Goal: Task Accomplishment & Management: Use online tool/utility

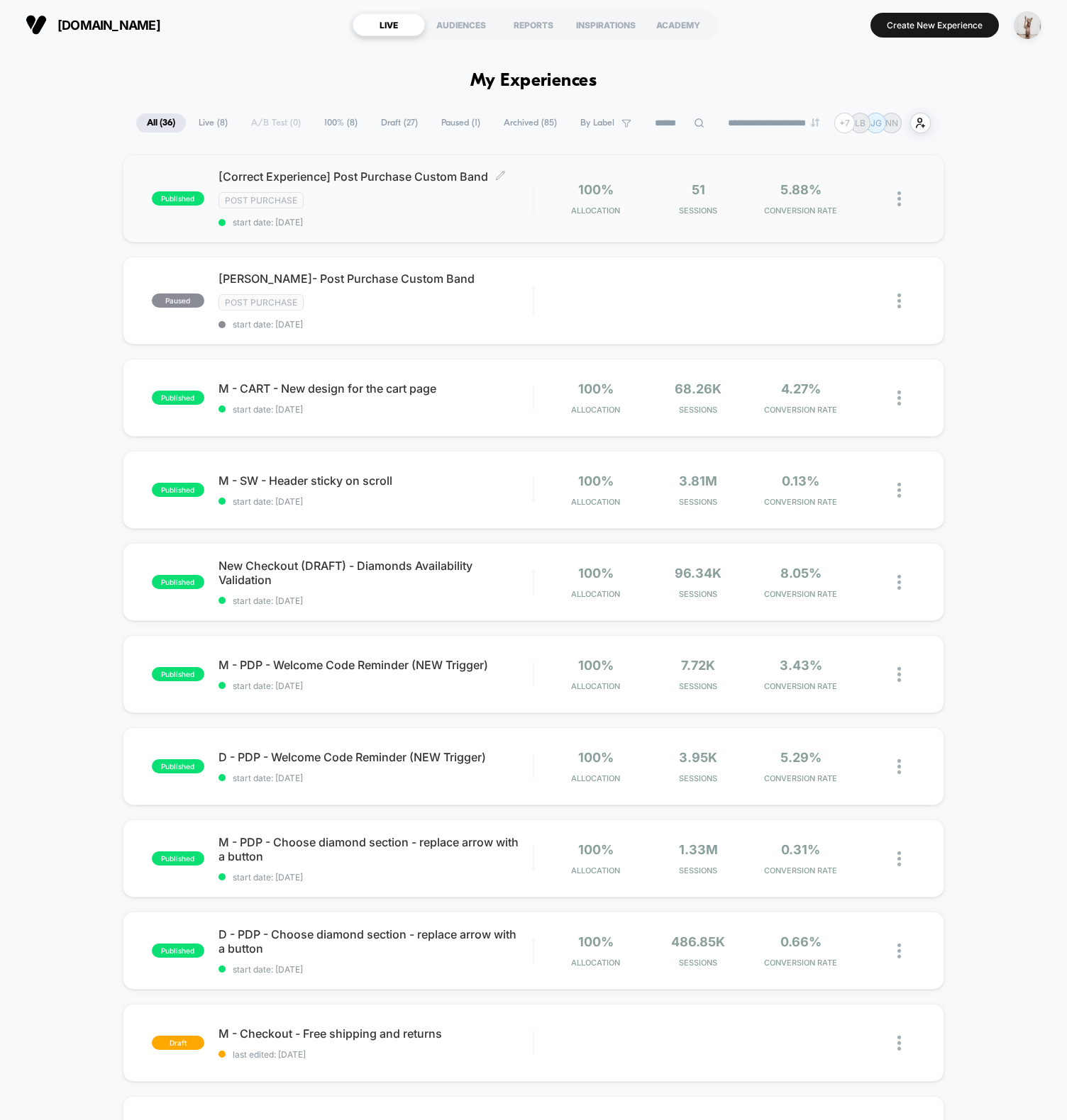
click at [389, 221] on span "start date: 9/12/2025" at bounding box center [375, 223] width 314 height 11
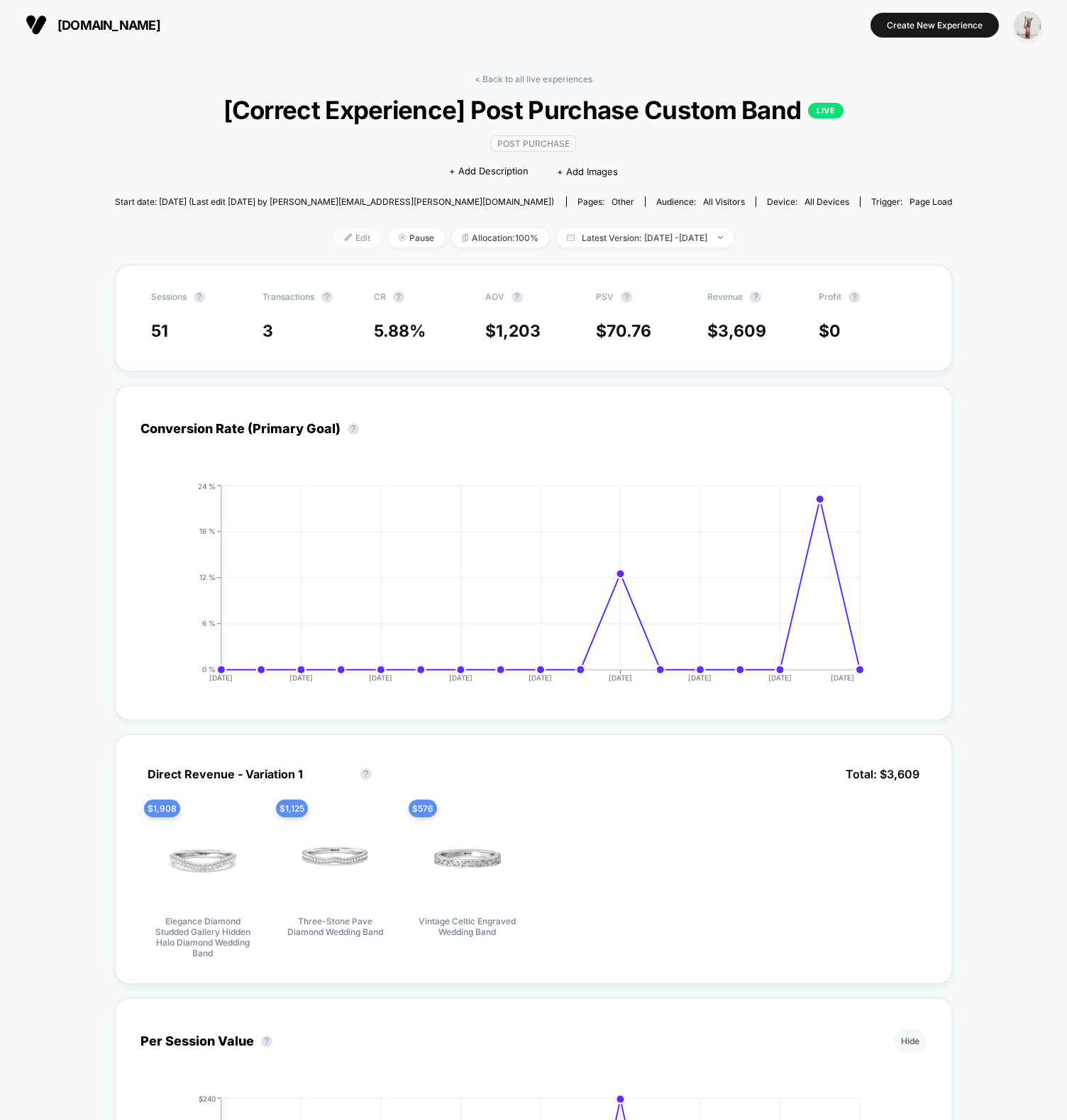
click at [334, 235] on span "Edit" at bounding box center [358, 237] width 47 height 19
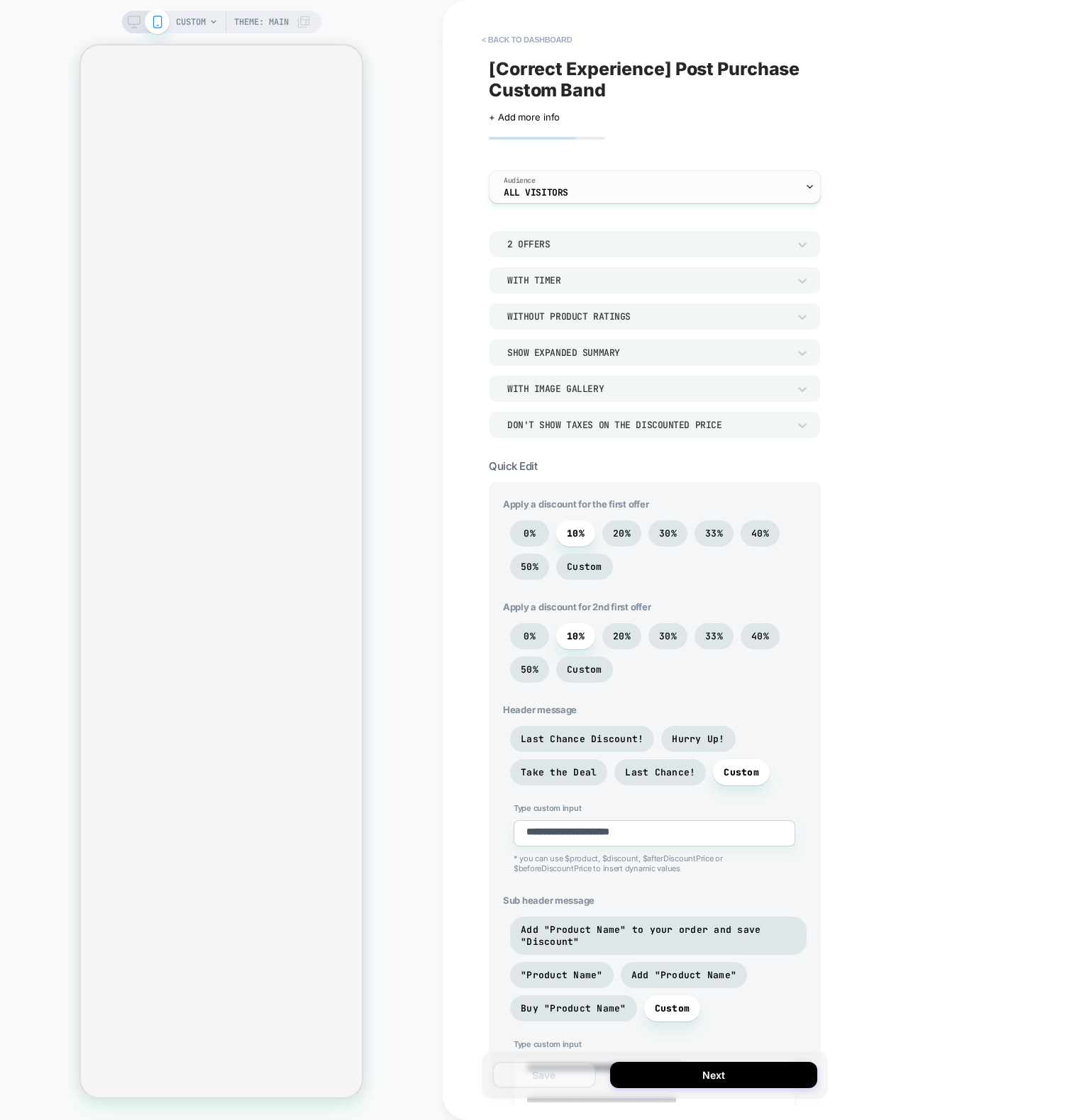
click at [540, 174] on div "Audience All Visitors" at bounding box center [650, 187] width 323 height 32
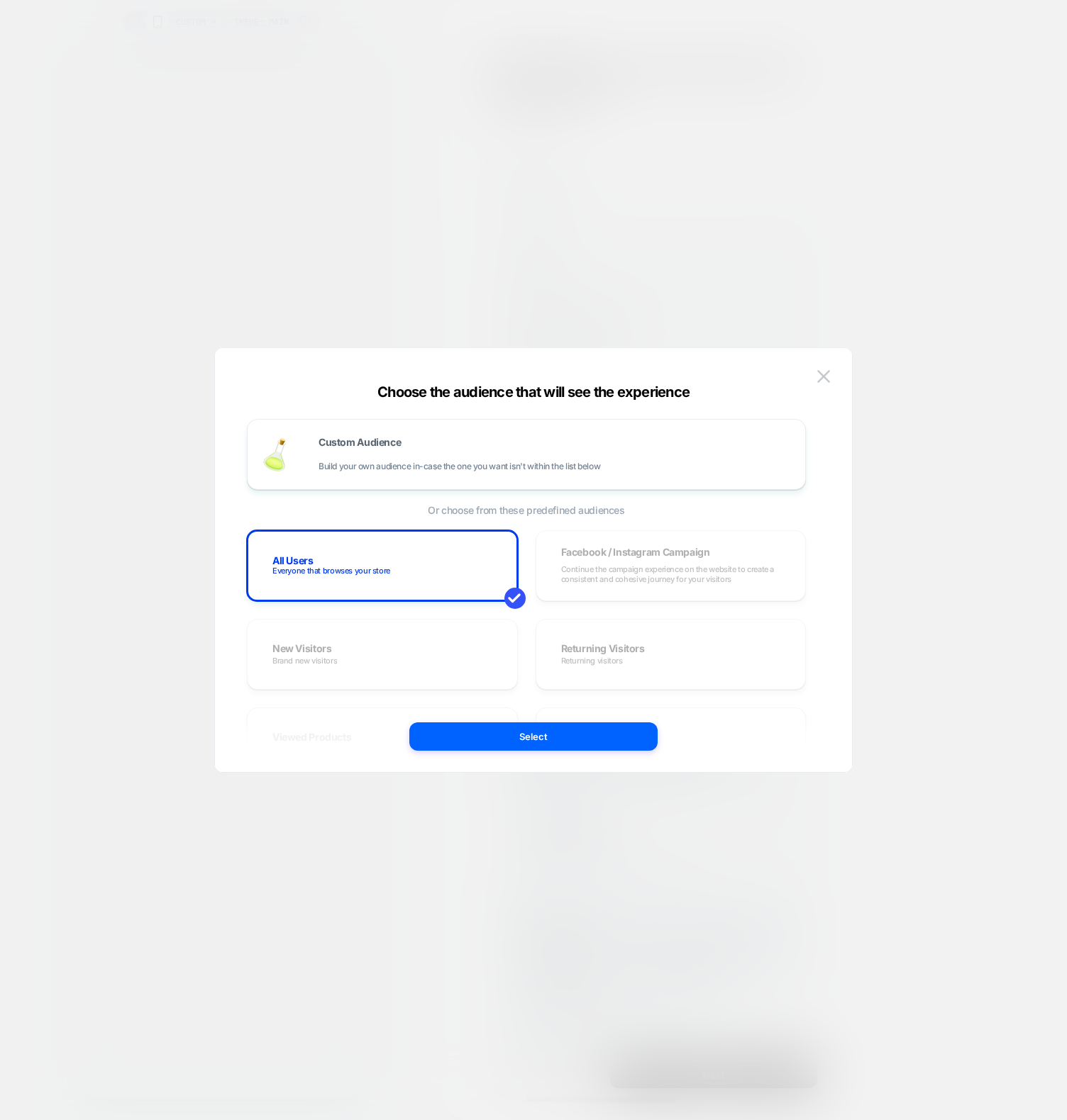
click at [417, 146] on div at bounding box center [534, 560] width 1067 height 1120
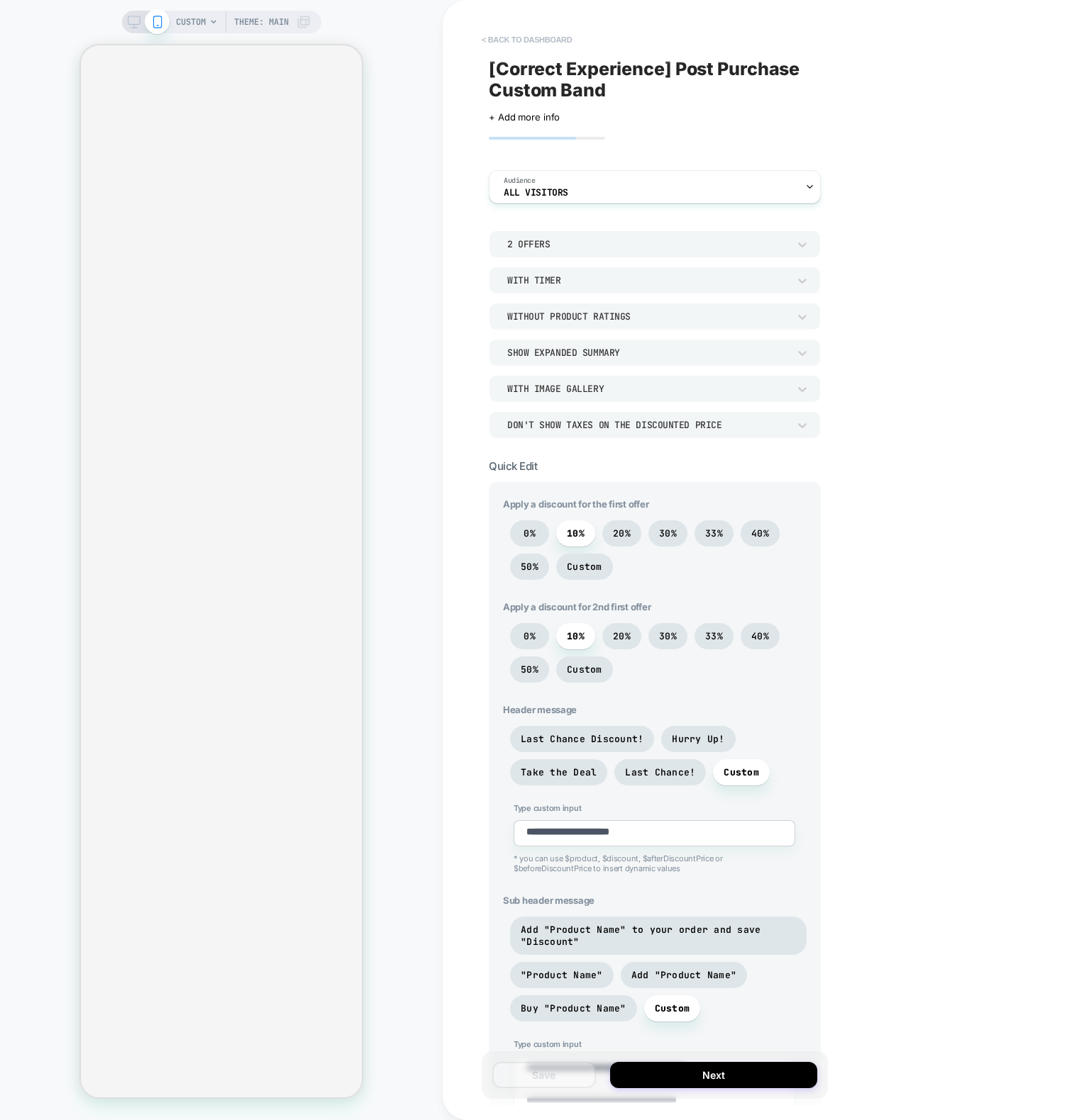
click at [524, 36] on button "< back to dashboard" at bounding box center [526, 39] width 104 height 23
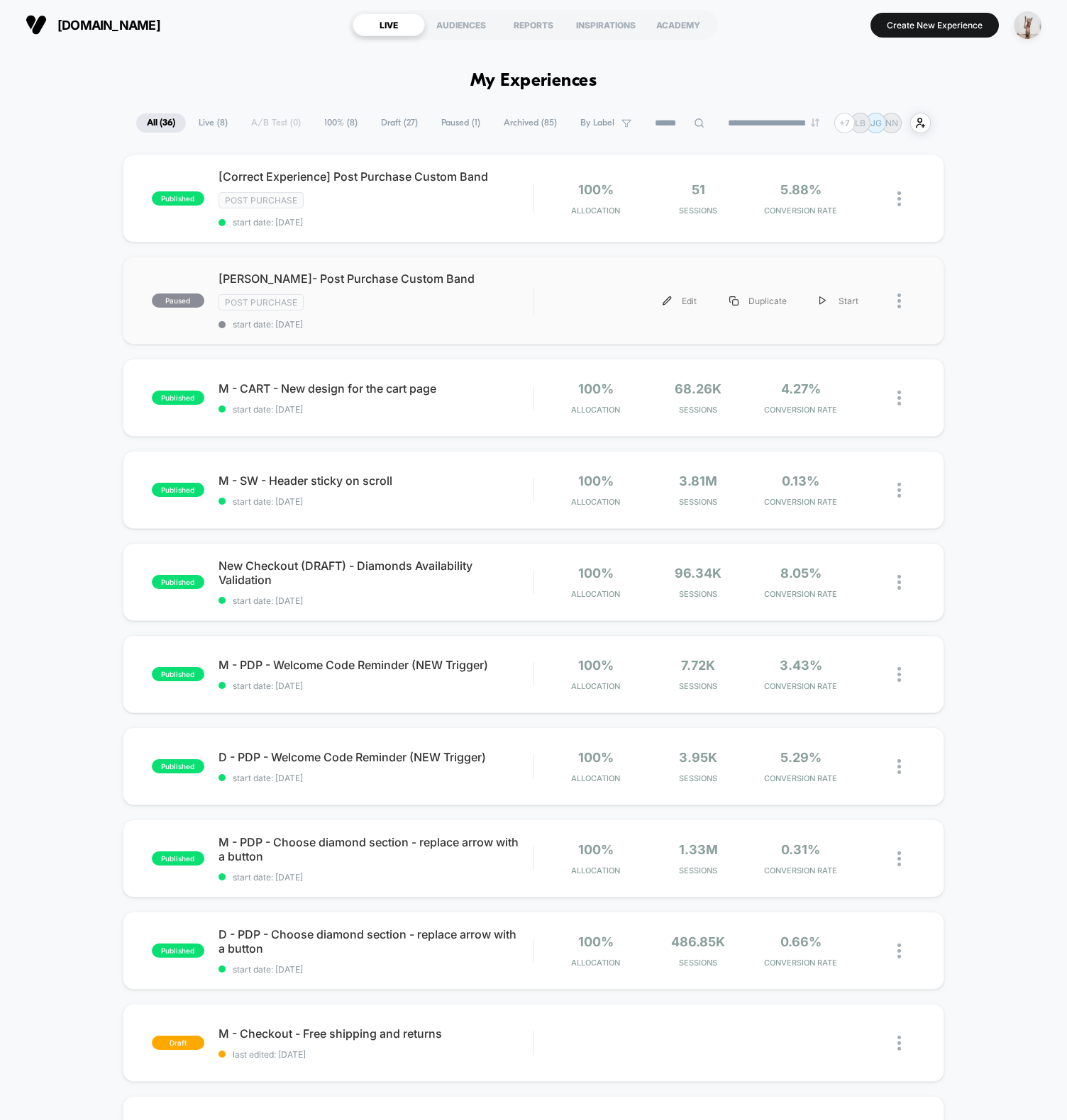
click at [478, 331] on div "paused Shravan- Post Purchase Custom Band Post Purchase start date: 8/11/2025 E…" at bounding box center [533, 300] width 822 height 88
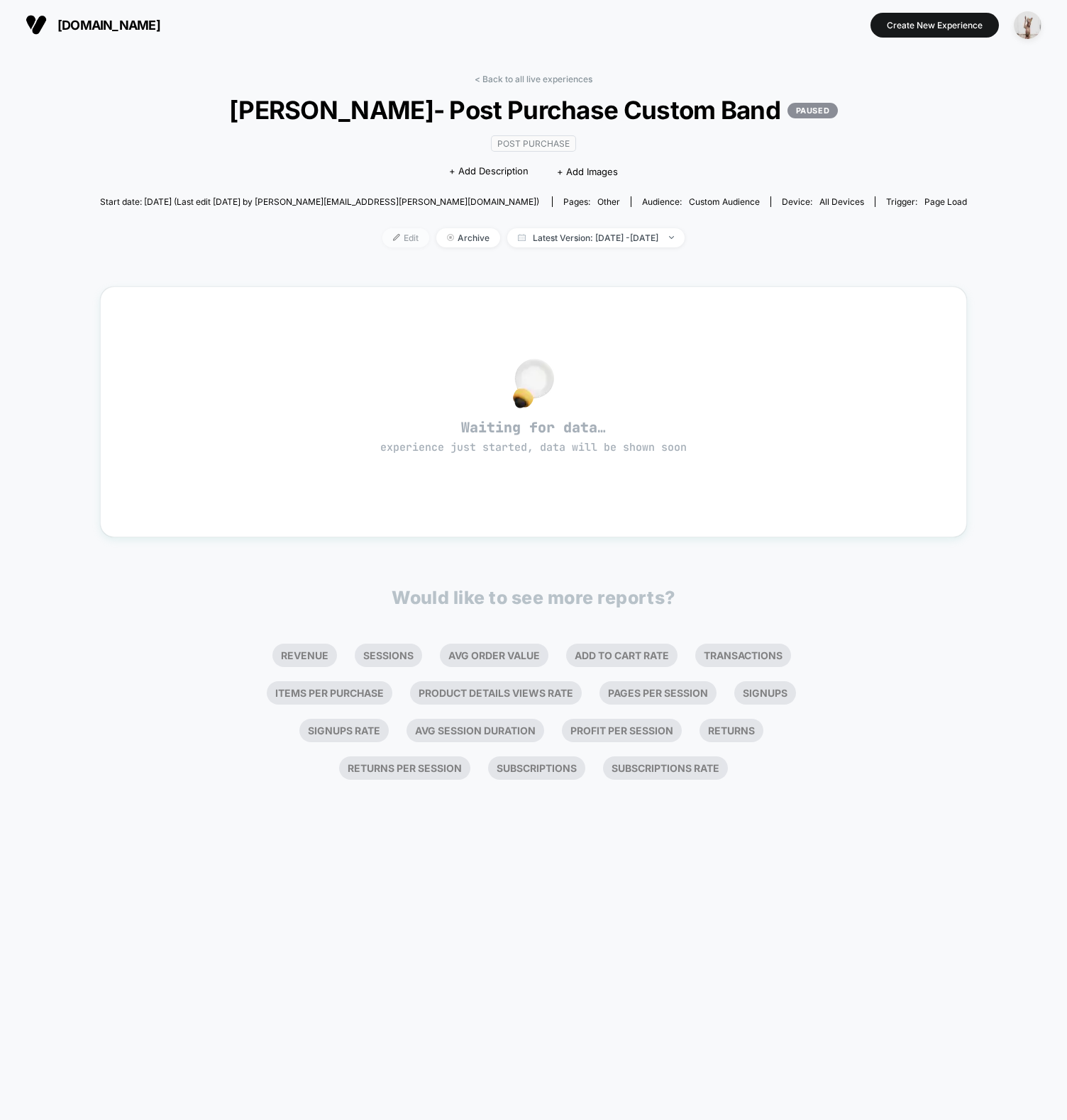
click at [393, 234] on img at bounding box center [397, 237] width 7 height 7
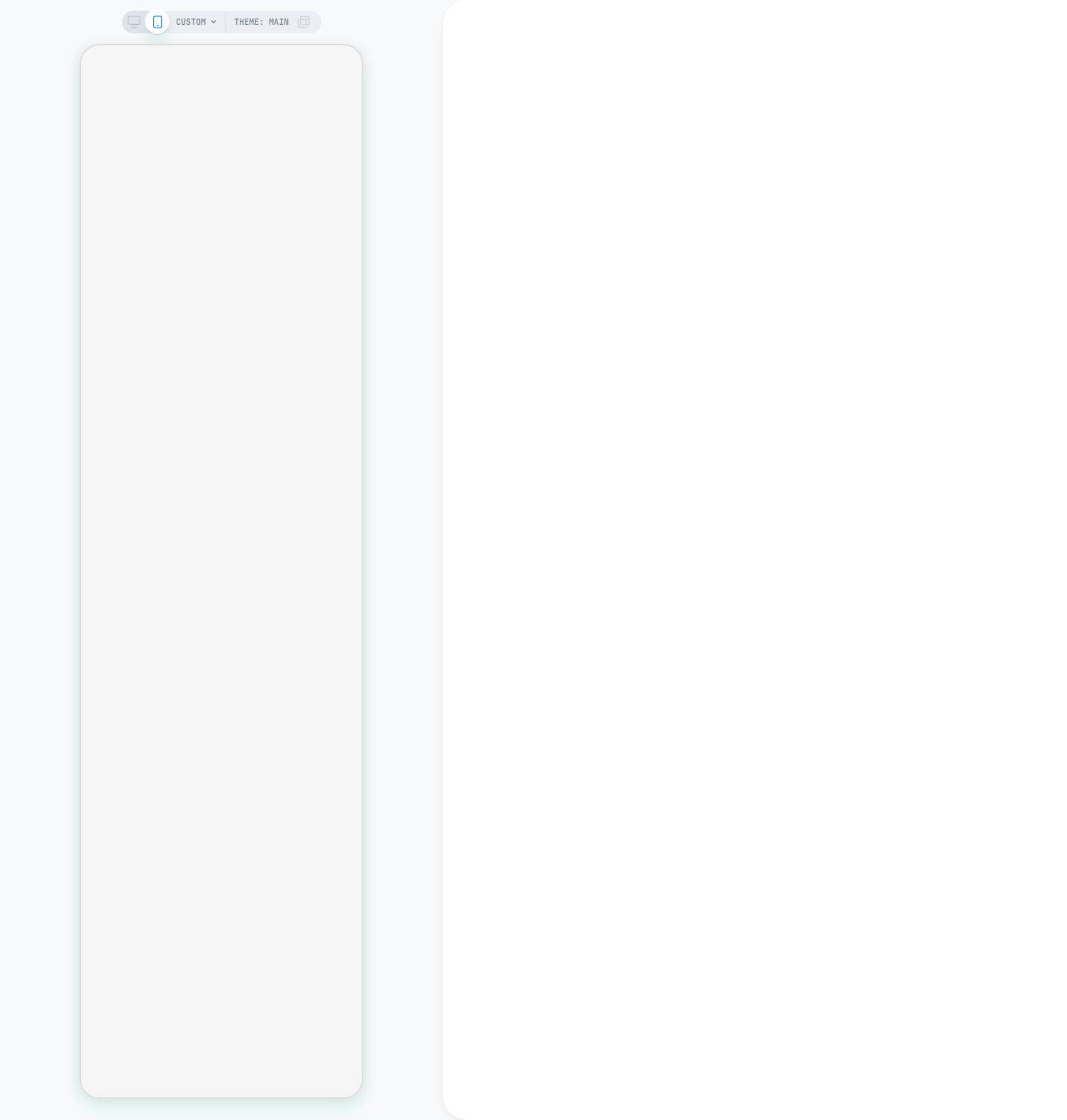
type textarea "*"
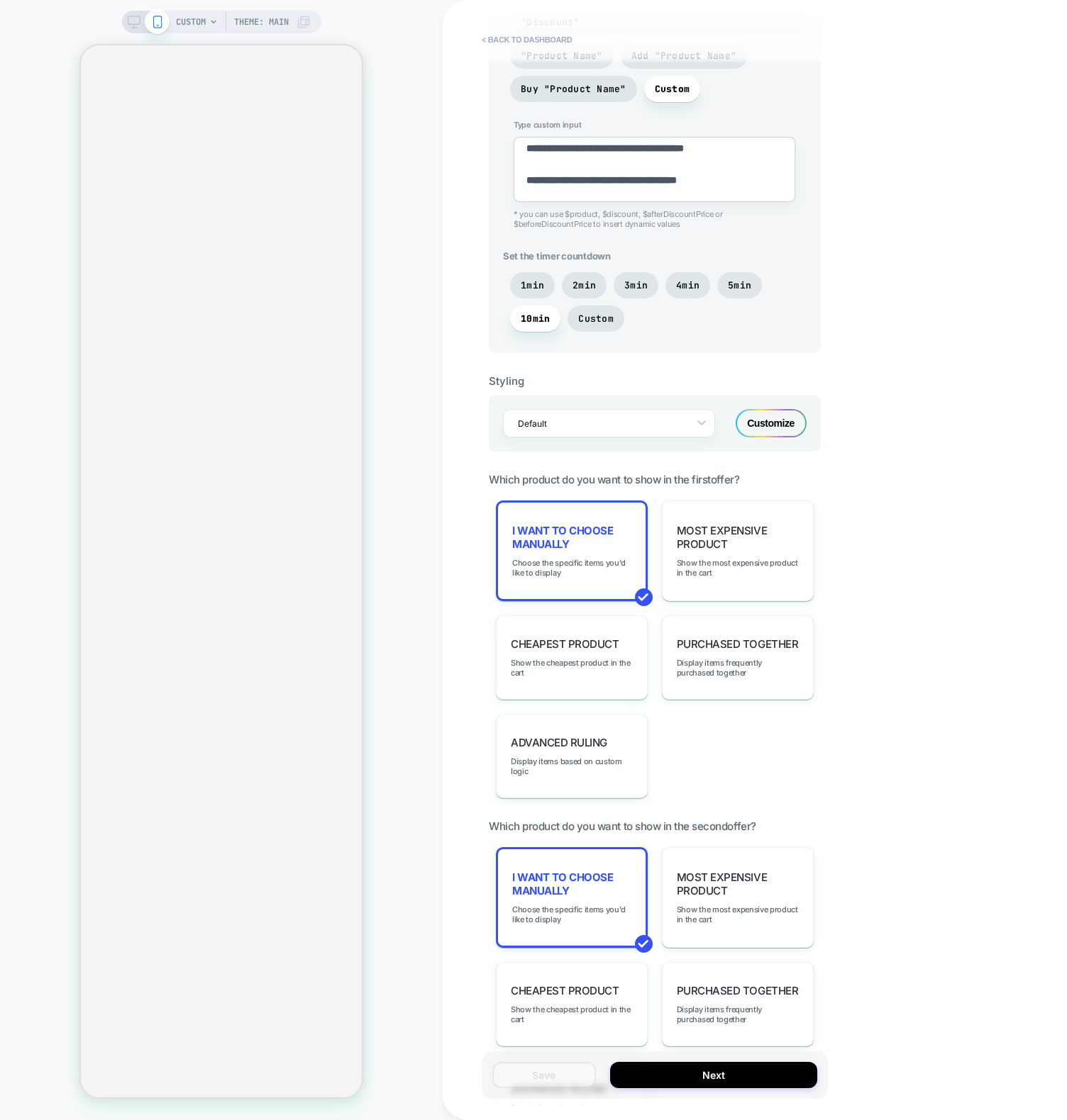
scroll to position [1043, 0]
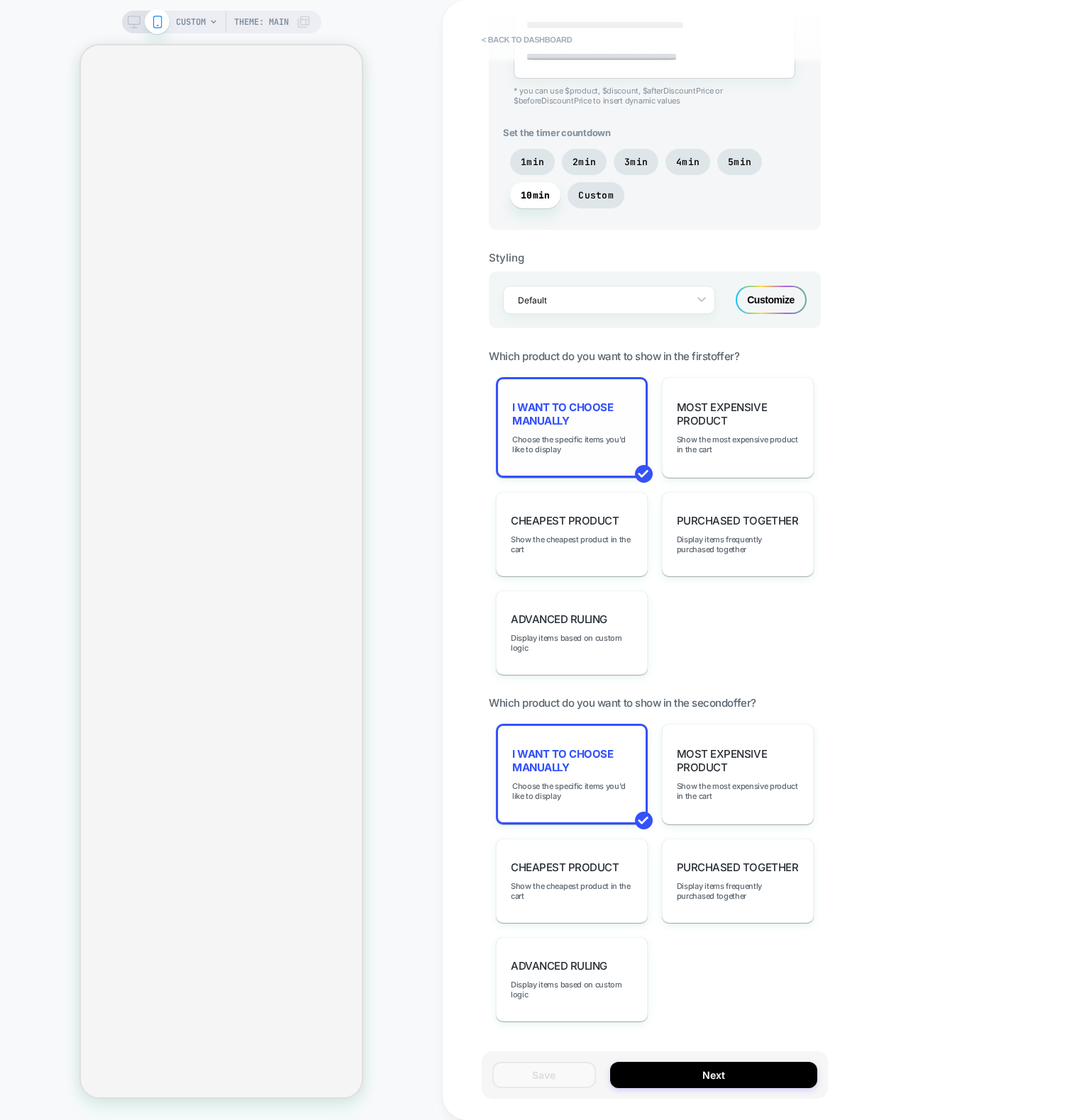
click at [534, 378] on div "I want to choose manually Choose the specific items you'd like to display" at bounding box center [572, 427] width 152 height 101
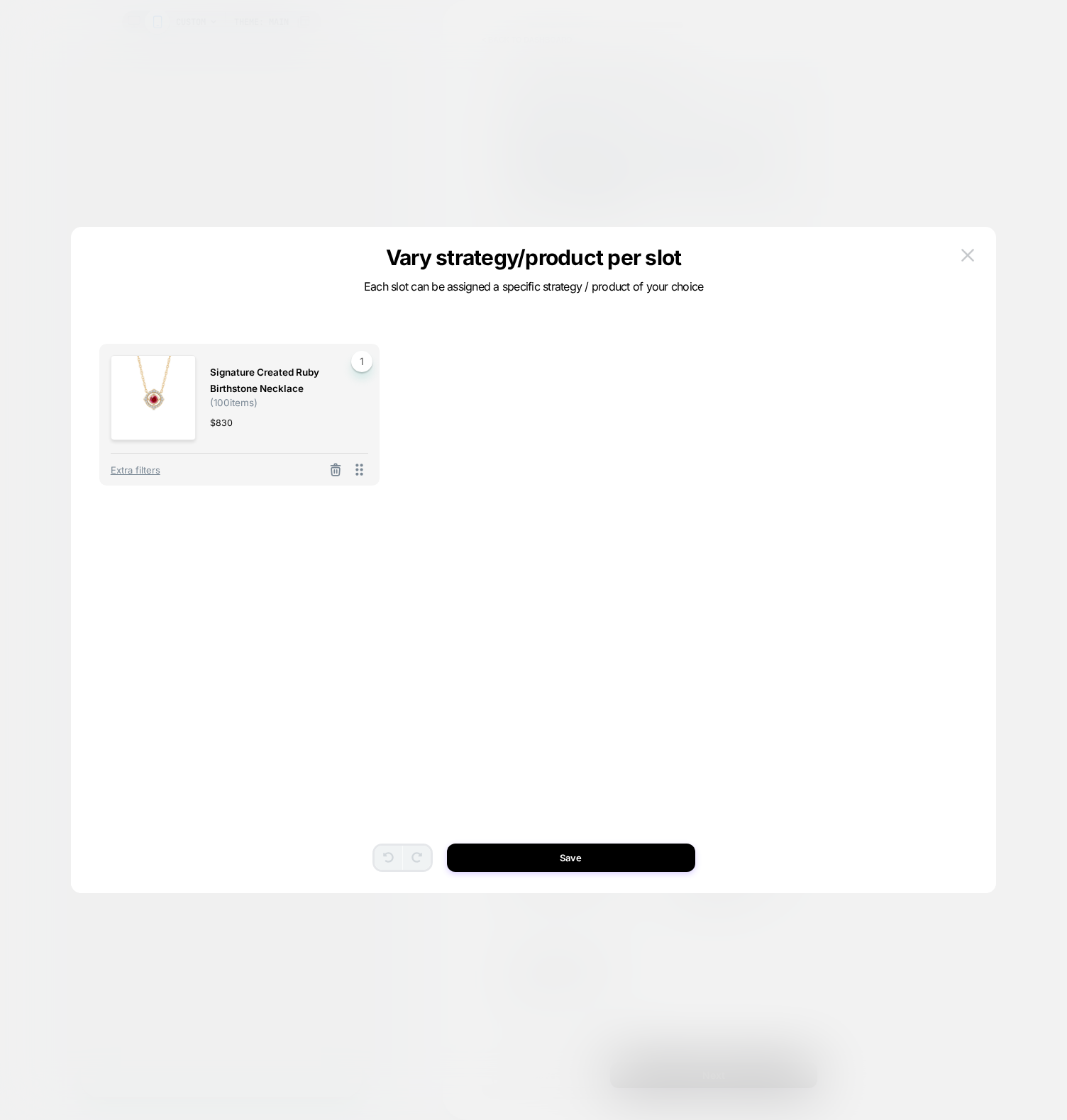
click at [314, 129] on div at bounding box center [534, 560] width 1067 height 1120
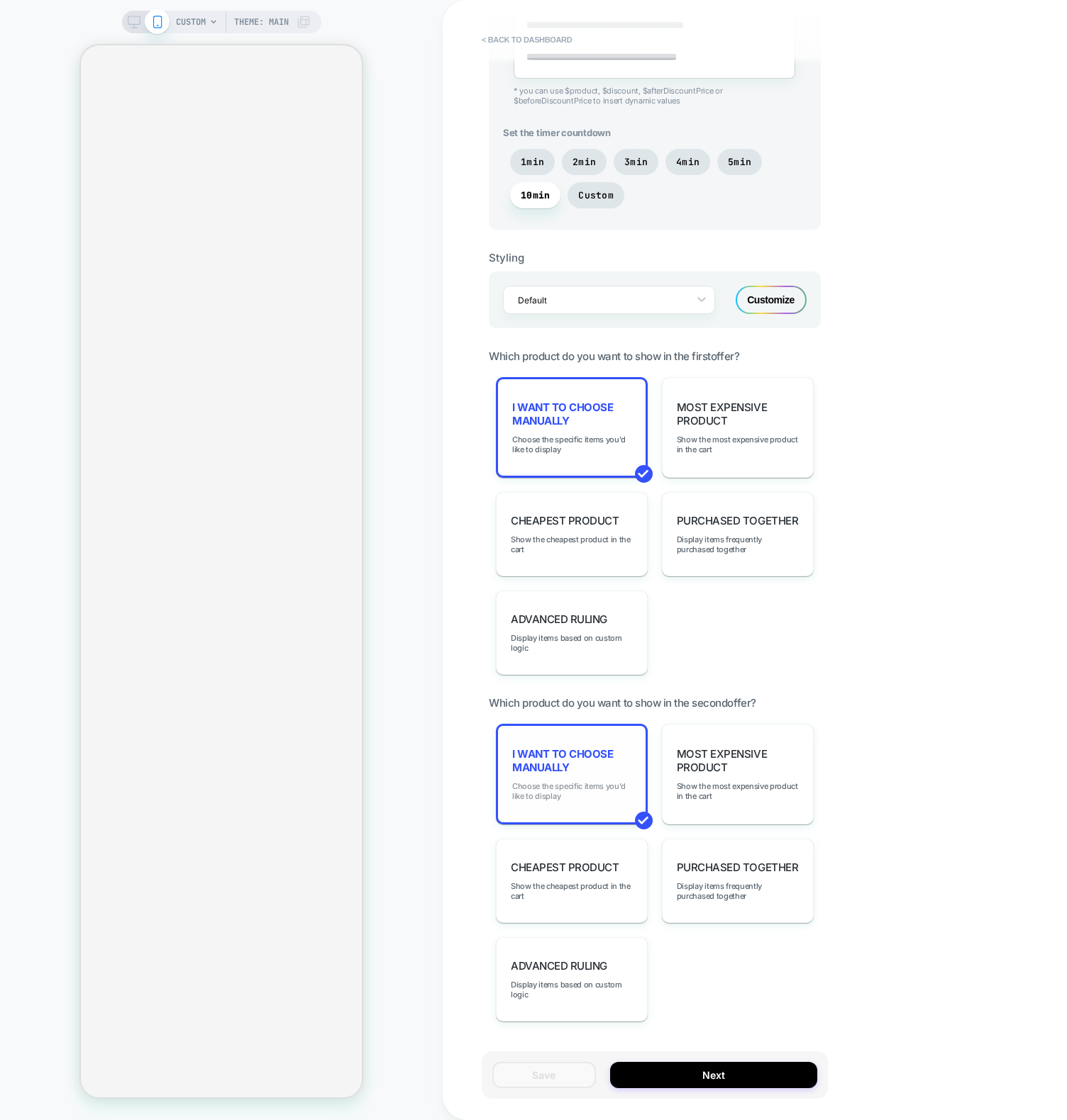
click at [575, 781] on span "Choose the specific items you'd like to display" at bounding box center [572, 791] width 120 height 20
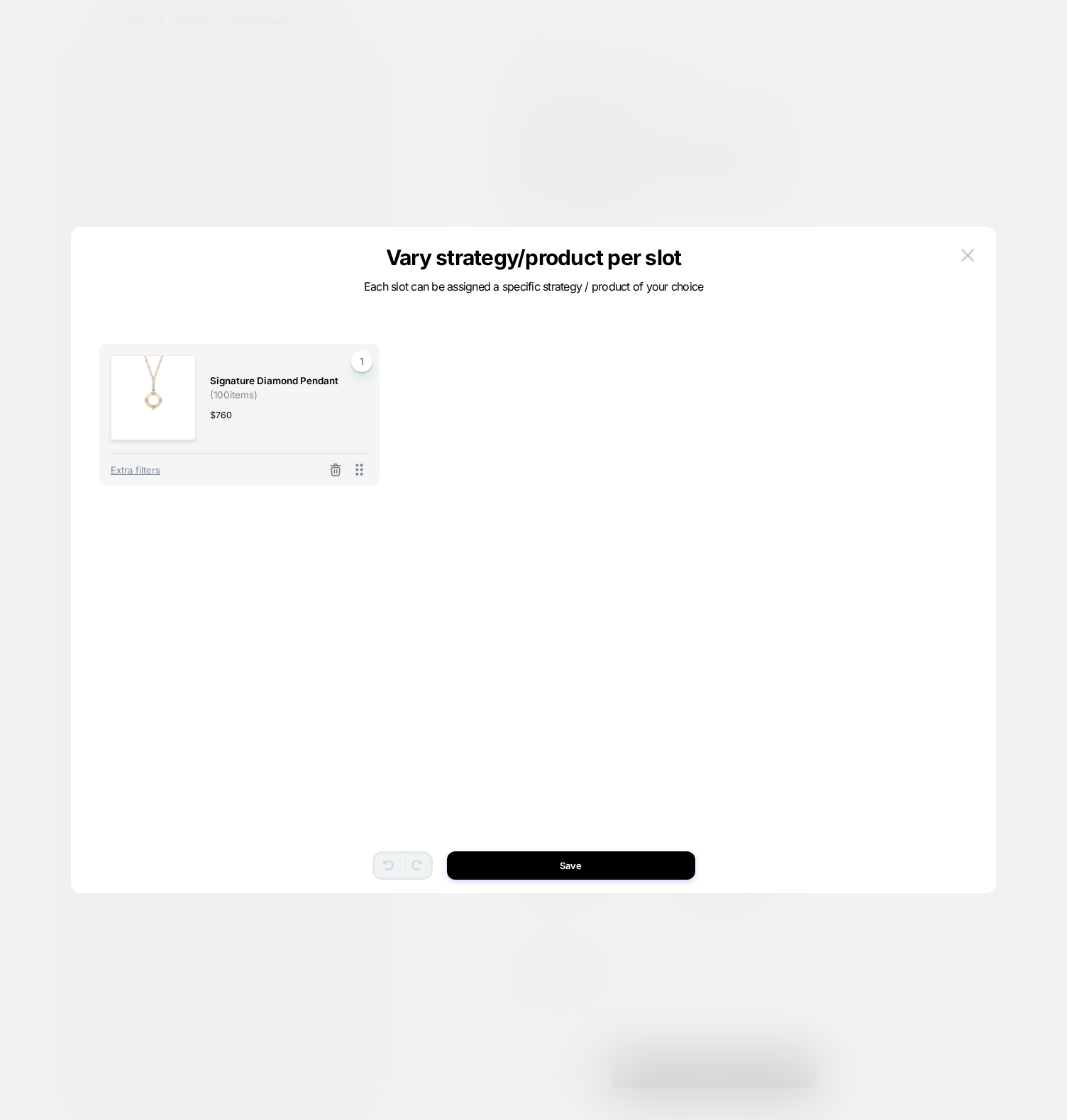
click at [360, 88] on div at bounding box center [534, 560] width 1067 height 1120
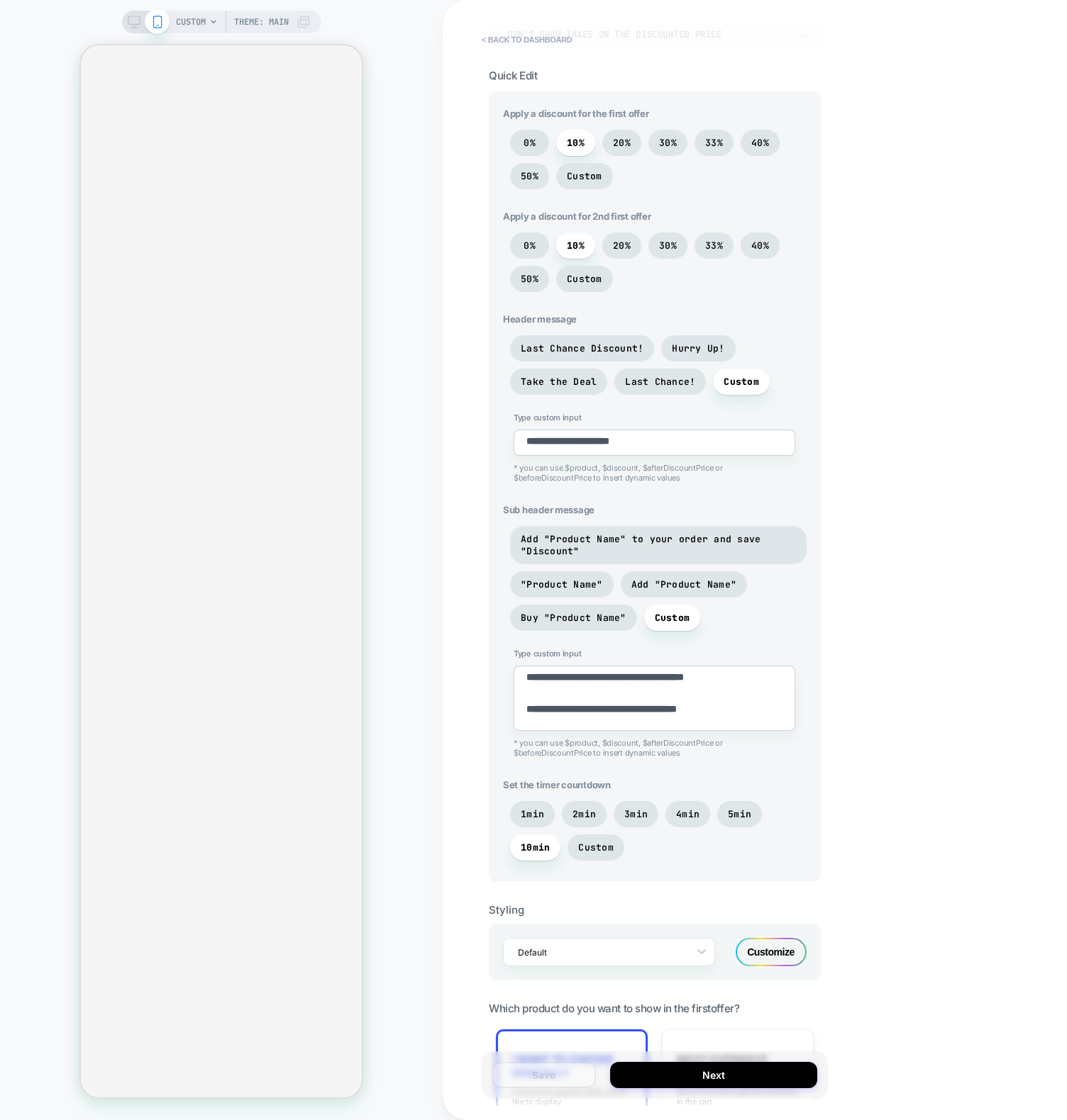
scroll to position [0, 0]
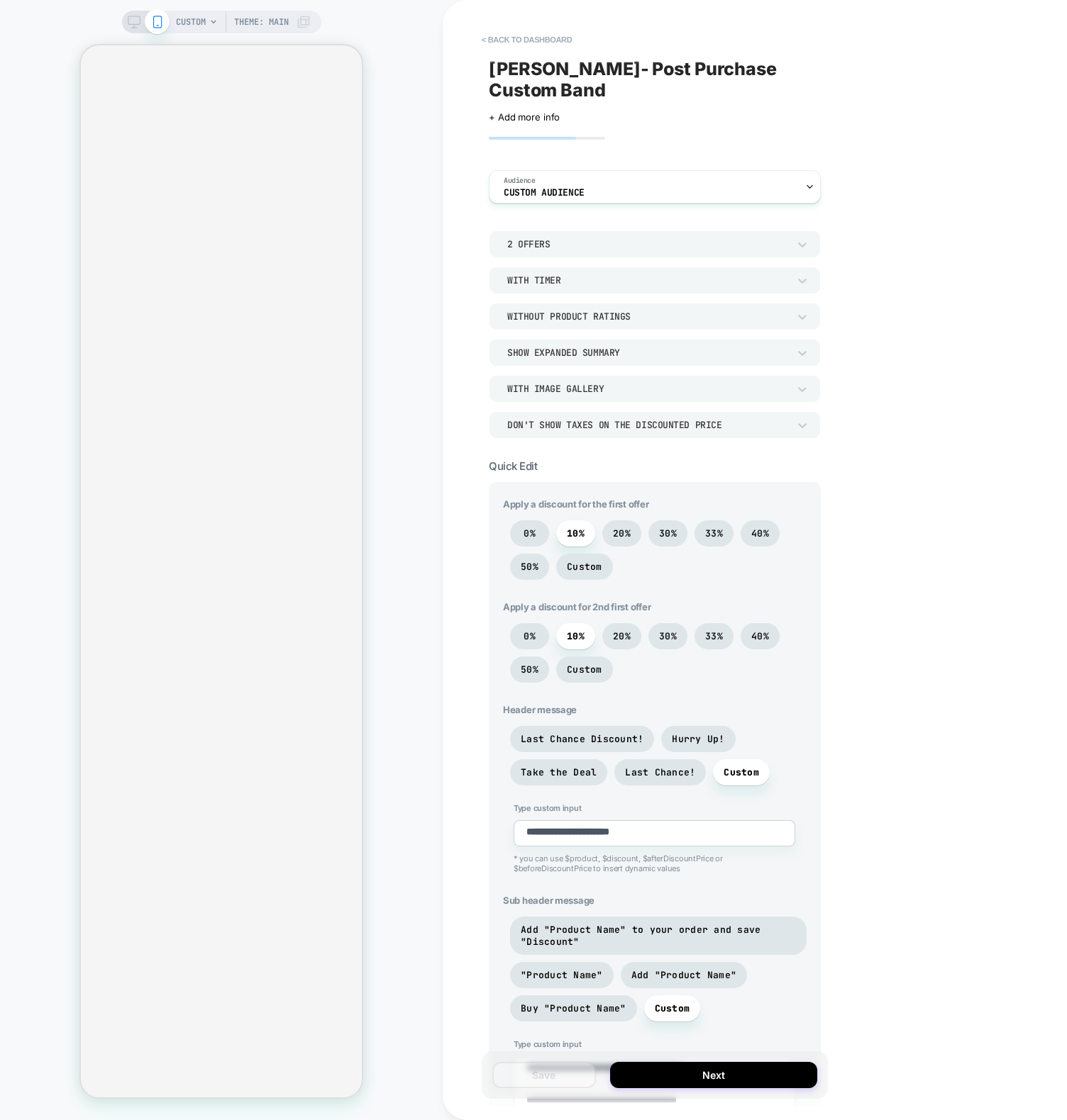
click at [395, 311] on div "CUSTOM Theme: MAIN" at bounding box center [221, 560] width 443 height 1092
click at [547, 187] on span "Custom Audience" at bounding box center [543, 192] width 81 height 10
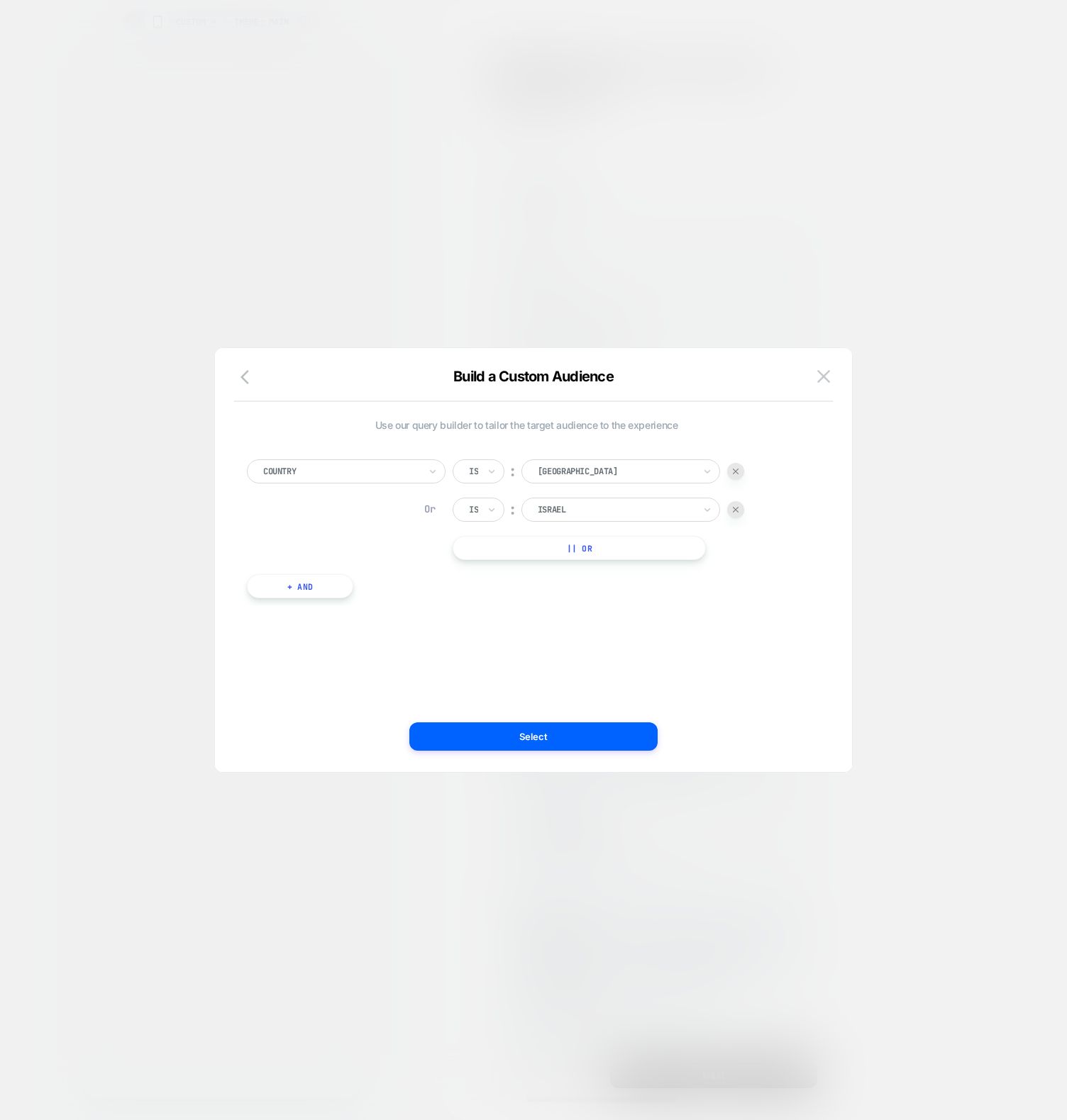
click at [437, 136] on div at bounding box center [534, 560] width 1067 height 1120
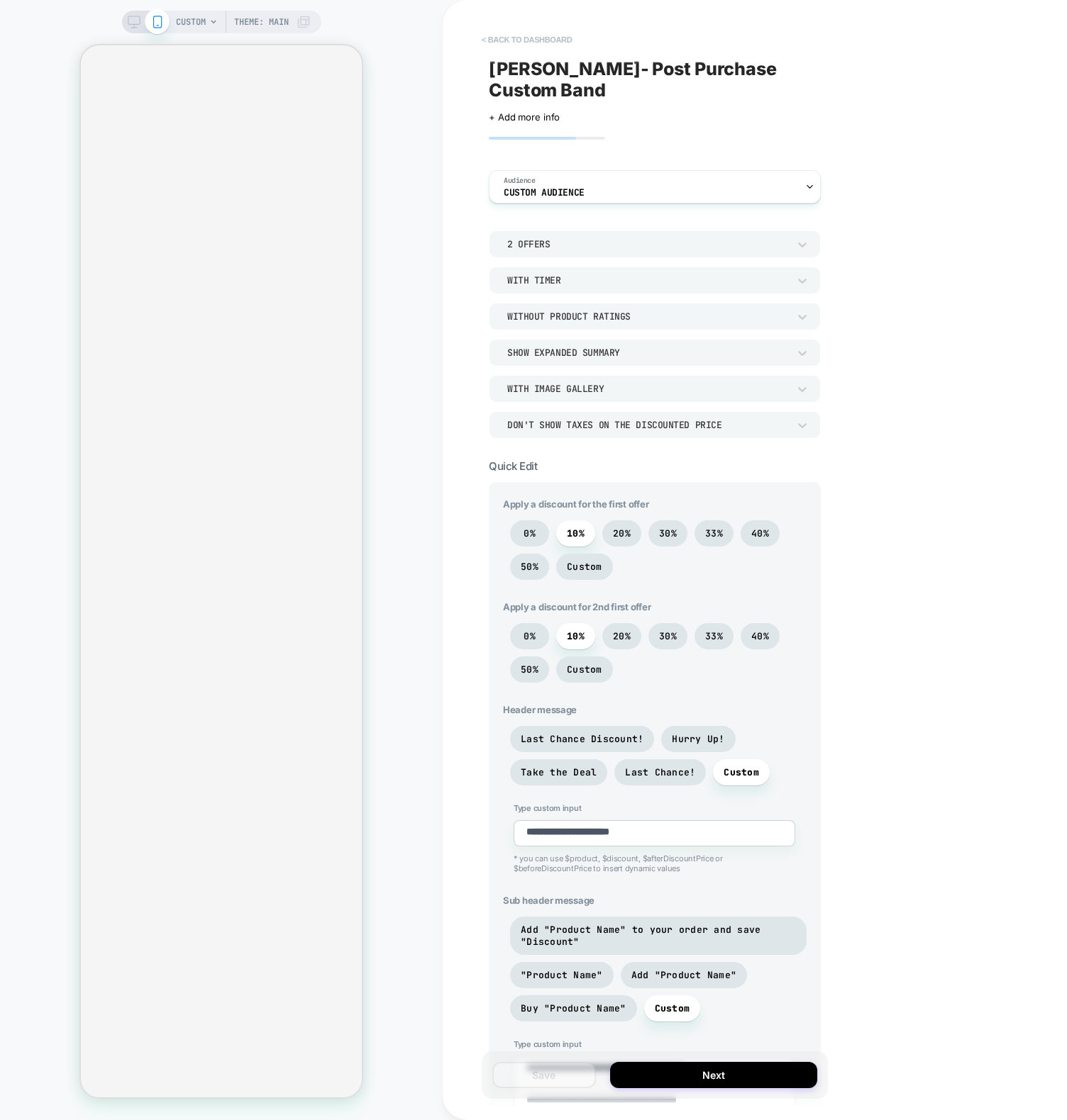
click at [534, 37] on button "< back to dashboard" at bounding box center [526, 39] width 104 height 23
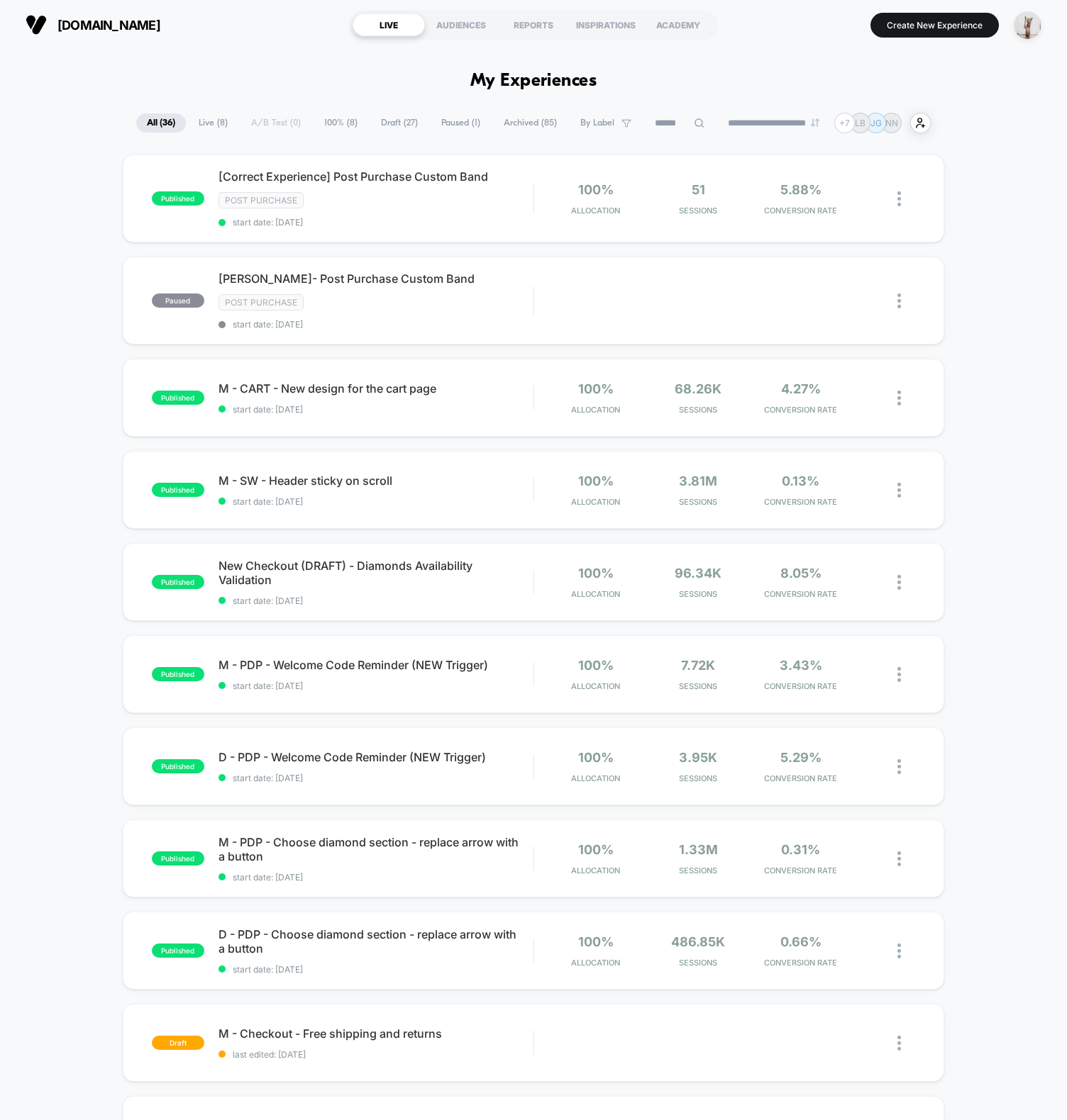
click at [264, 47] on div "withclarity.com LIVE AUDIENCES REPORTS INSPIRATIONS ACADEMY Create New Experien…" at bounding box center [534, 24] width 1067 height 50
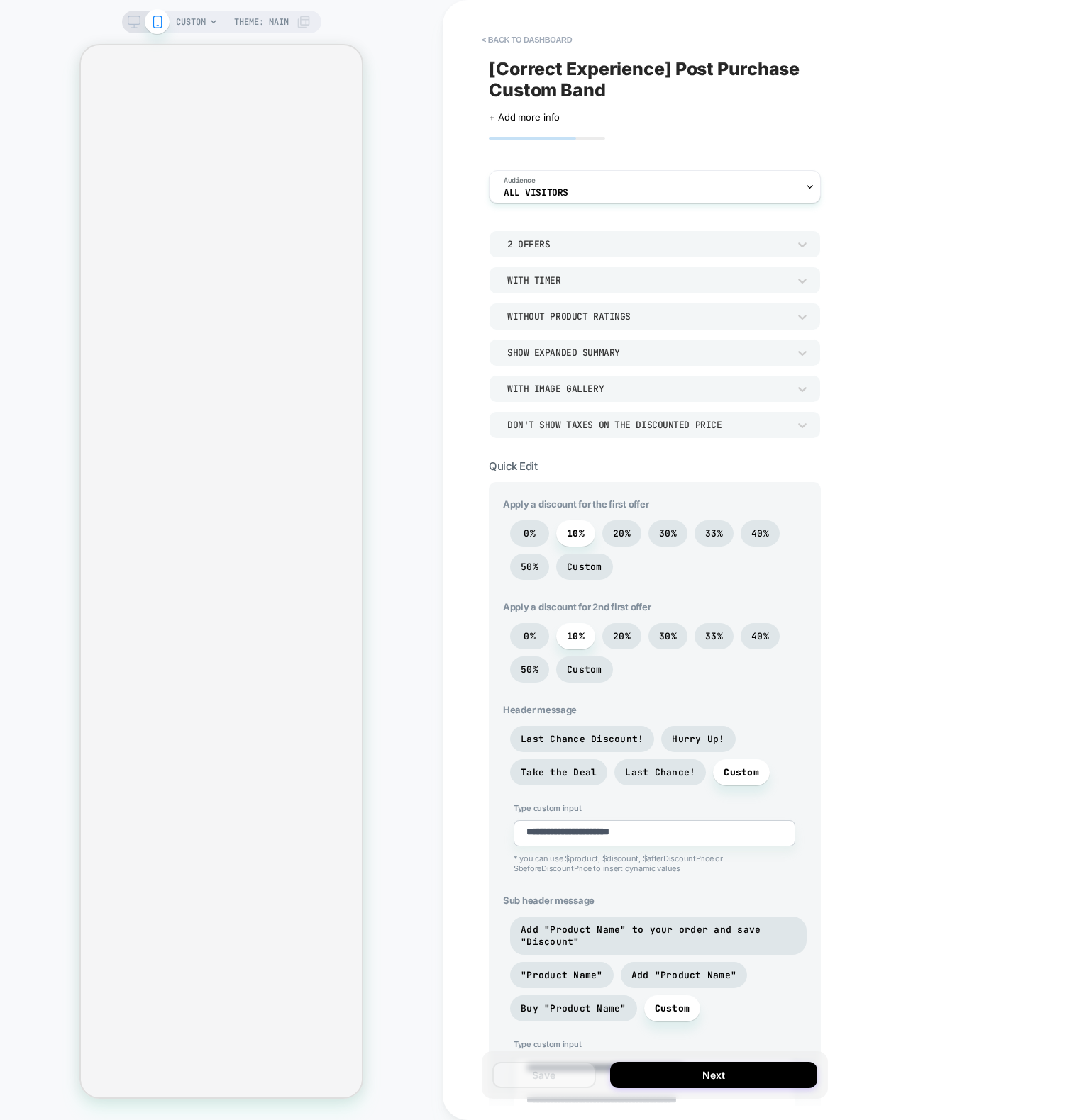
type textarea "*"
click at [590, 182] on div "Audience All Visitors" at bounding box center [650, 187] width 323 height 32
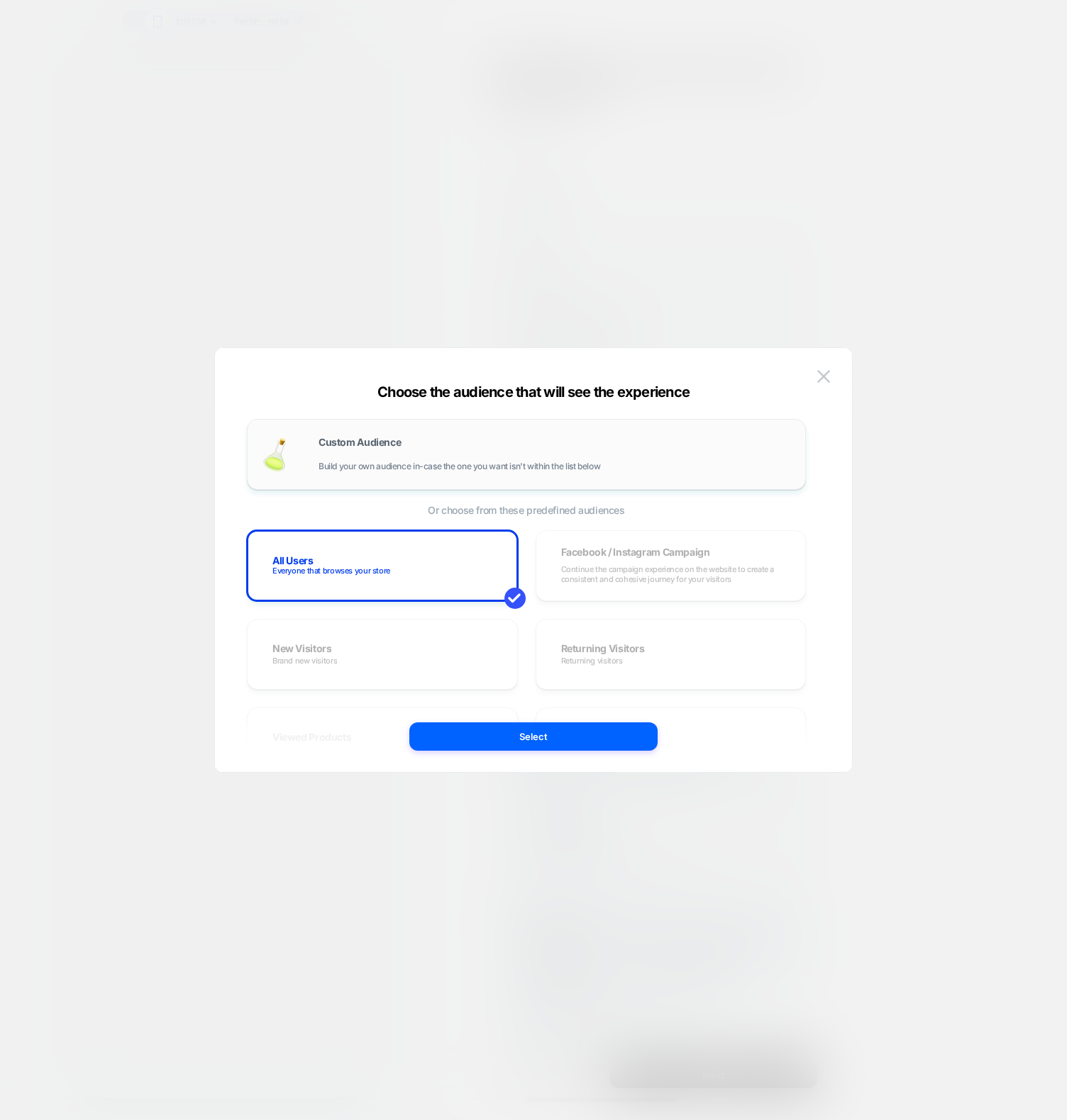
click at [432, 465] on span "Build your own audience in-case the one you want isn't within the list below" at bounding box center [459, 466] width 282 height 10
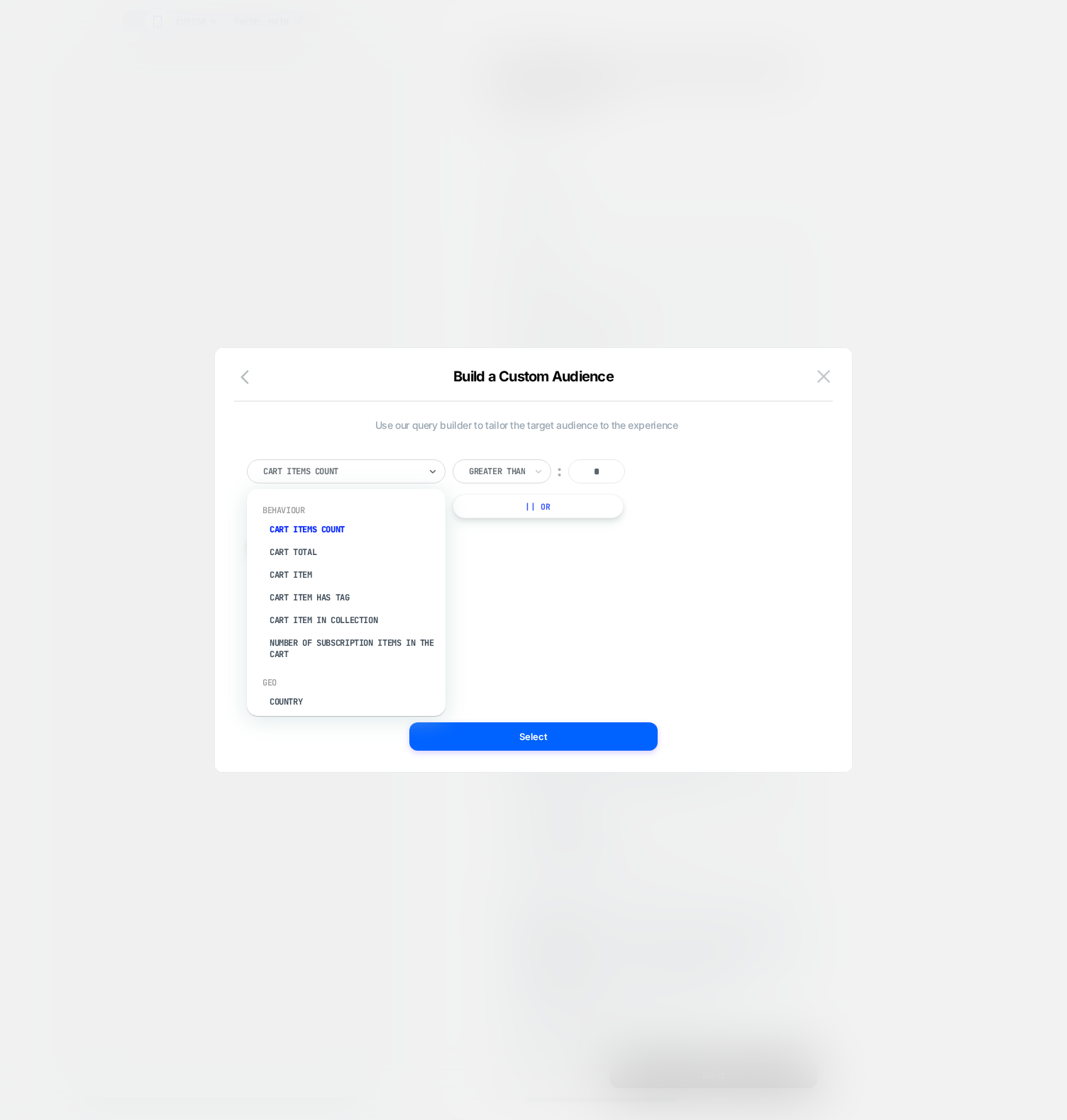
click at [337, 464] on div "Cart Items Count" at bounding box center [341, 471] width 159 height 15
click at [304, 579] on div "Cart Item" at bounding box center [353, 574] width 185 height 23
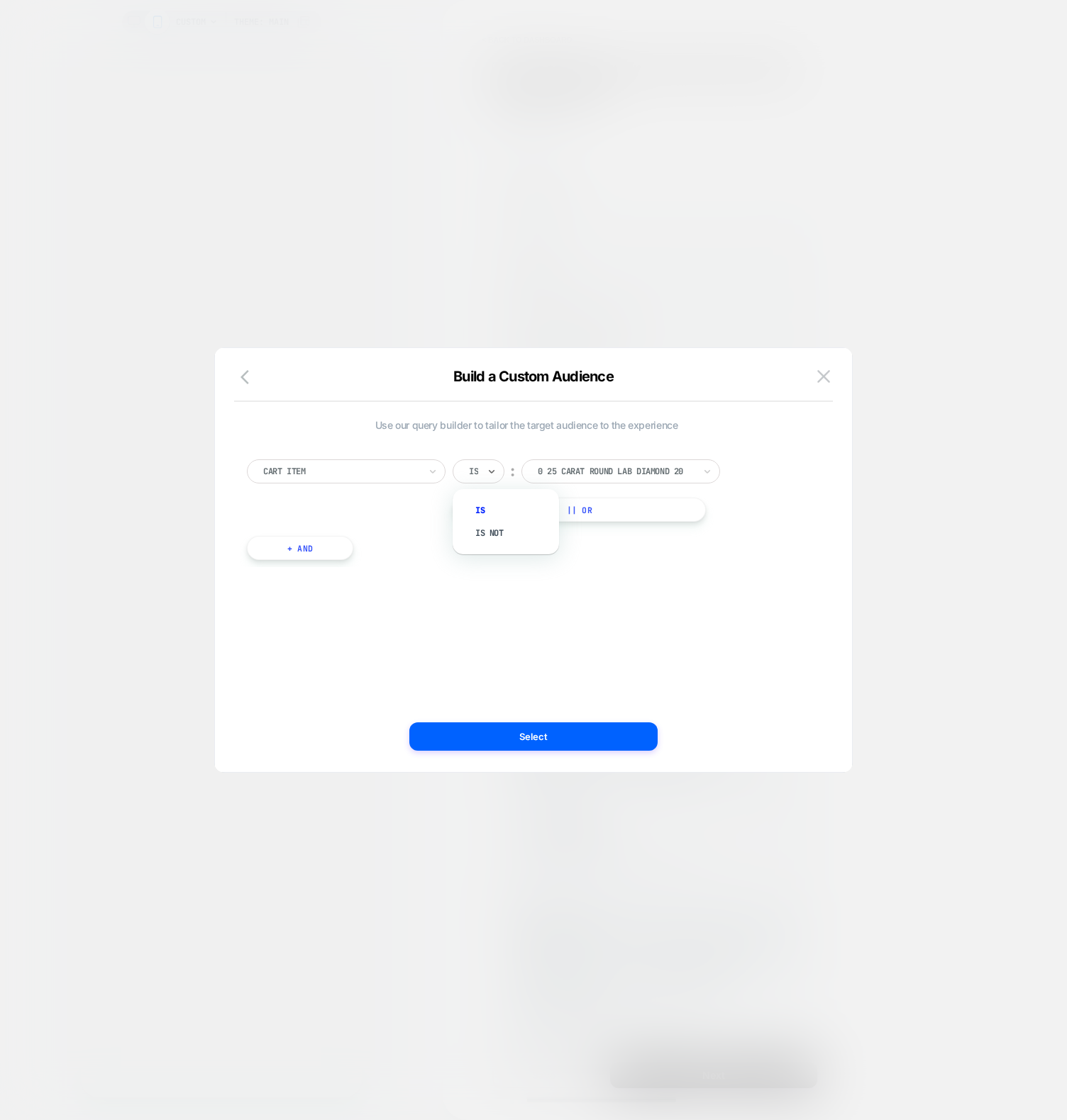
click at [472, 479] on div "Is" at bounding box center [473, 471] width 12 height 15
click at [478, 538] on div "Is not" at bounding box center [513, 532] width 92 height 23
click at [573, 461] on div "0 25 carat round lab diamond 20" at bounding box center [639, 471] width 198 height 24
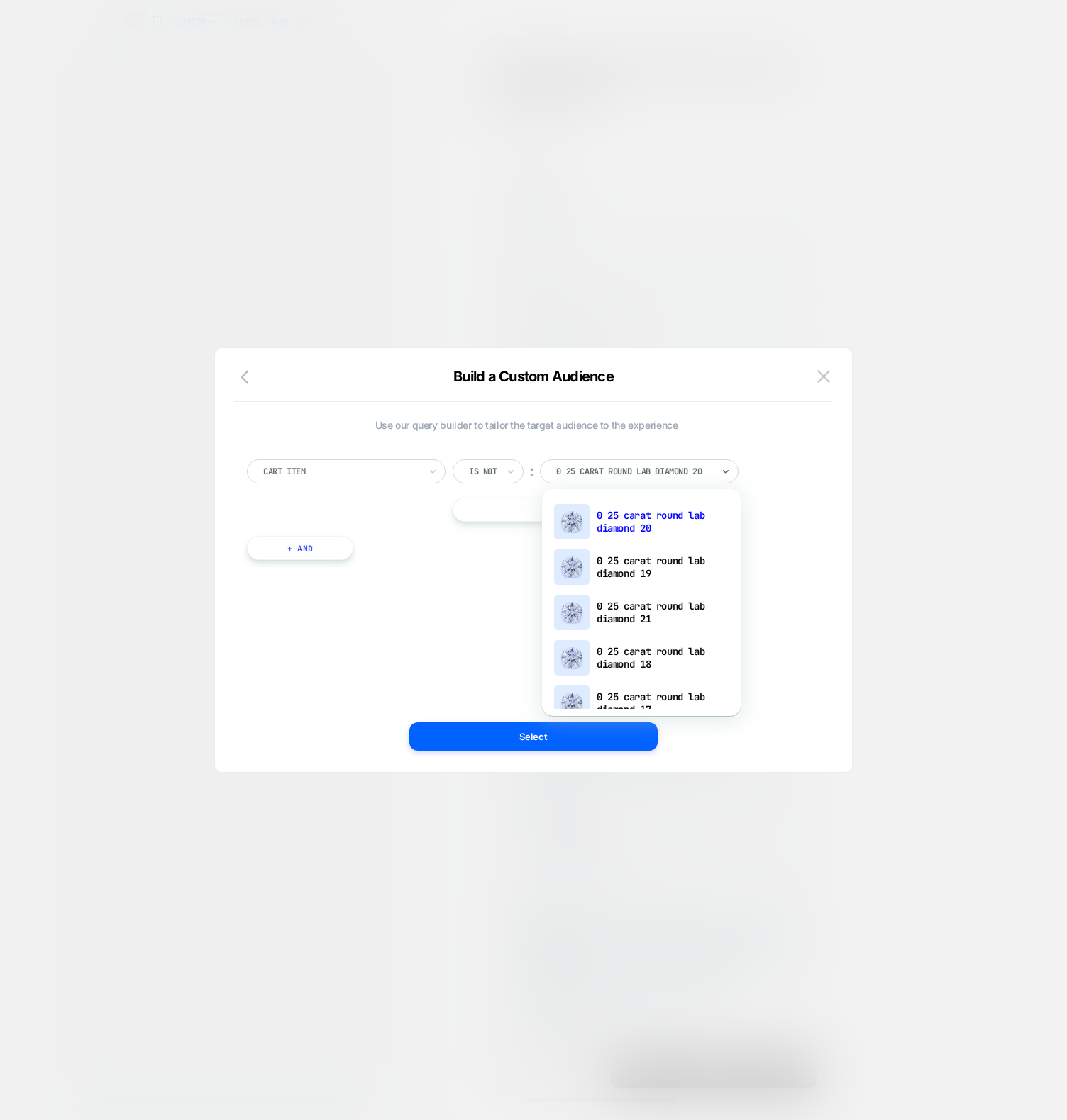
click at [347, 481] on div "Cart Item" at bounding box center [345, 471] width 198 height 24
